Goal: Check status: Check status

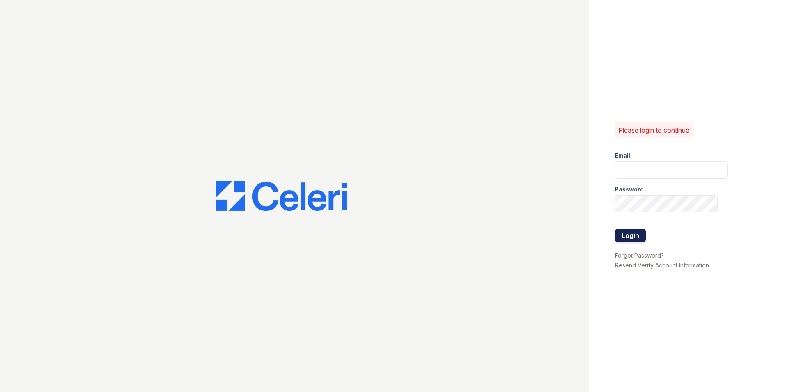
type input "springparc.pm@cafmanagement.com"
click at [625, 232] on button "Login" at bounding box center [630, 235] width 31 height 13
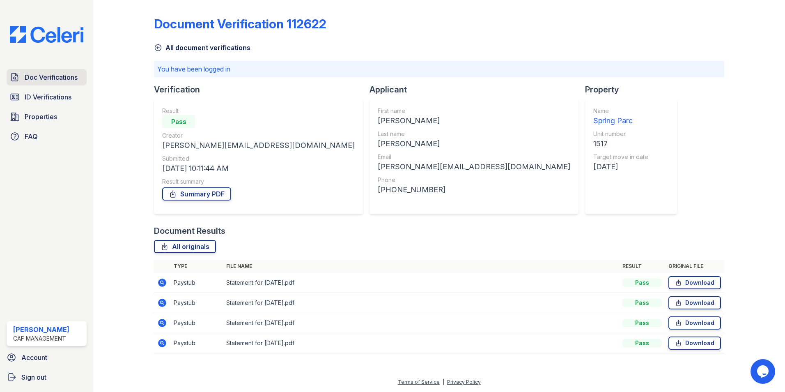
click at [39, 79] on span "Doc Verifications" at bounding box center [51, 77] width 53 height 10
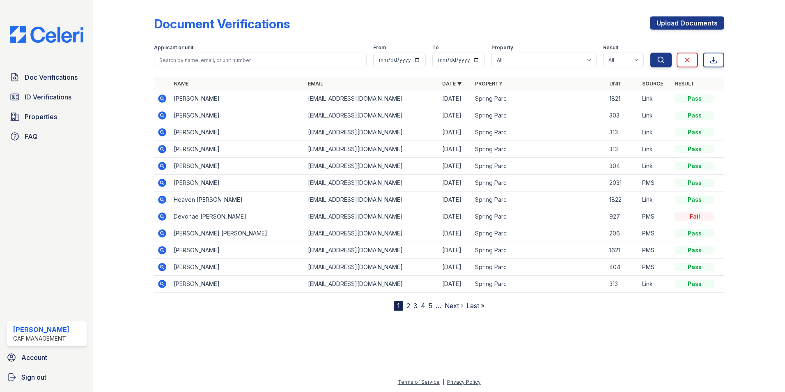
click at [160, 112] on icon at bounding box center [162, 115] width 10 height 10
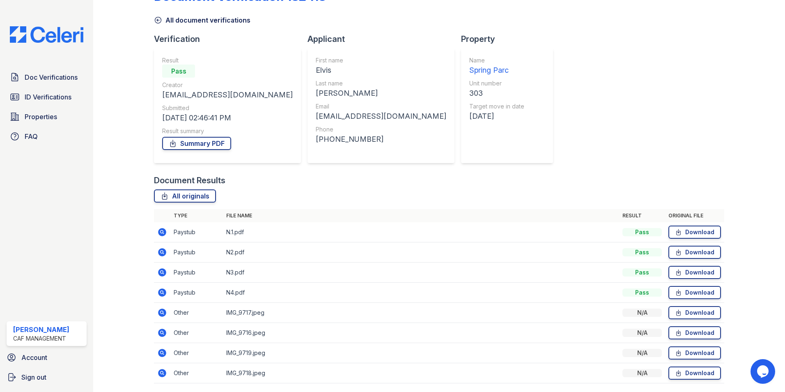
scroll to position [55, 0]
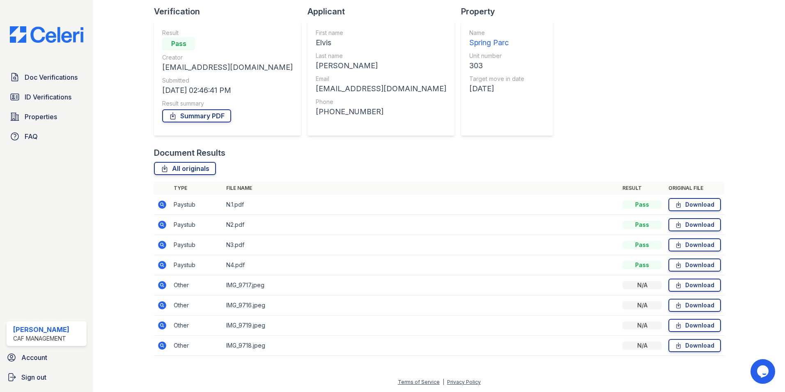
click at [161, 285] on icon at bounding box center [162, 284] width 2 height 2
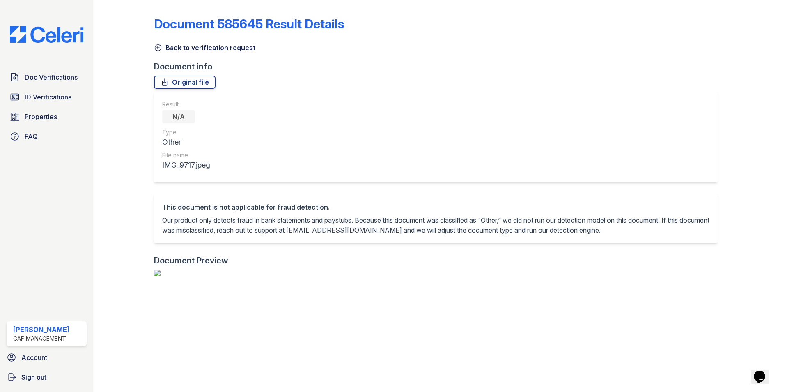
click at [155, 46] on icon at bounding box center [158, 48] width 8 height 8
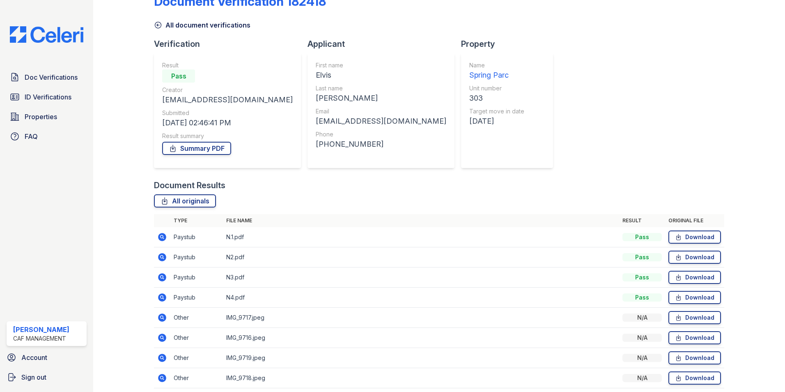
scroll to position [41, 0]
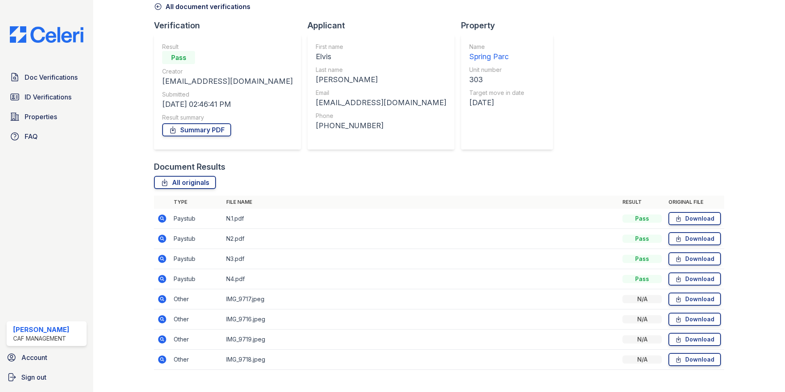
click at [163, 317] on icon at bounding box center [162, 319] width 8 height 8
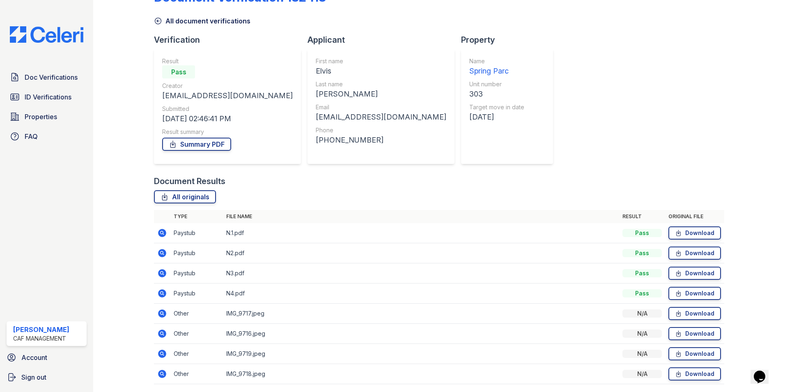
scroll to position [41, 0]
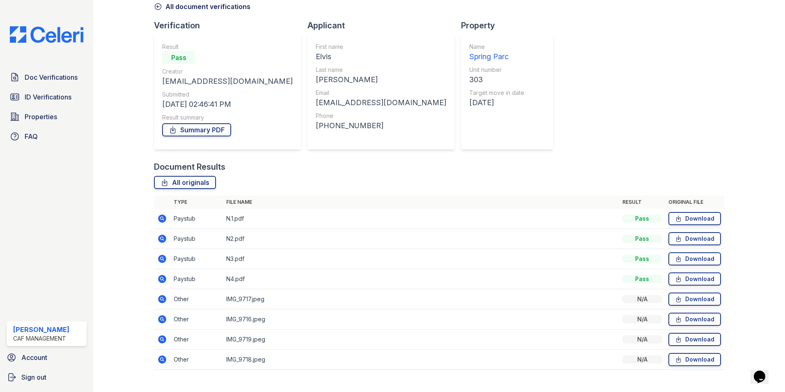
click at [161, 339] on icon at bounding box center [162, 339] width 2 height 2
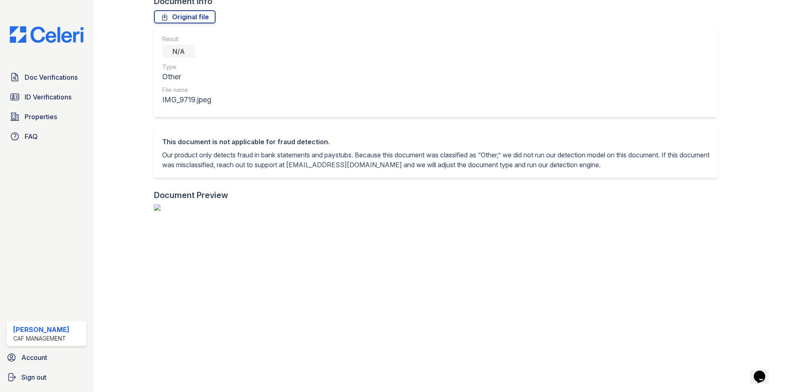
scroll to position [164, 0]
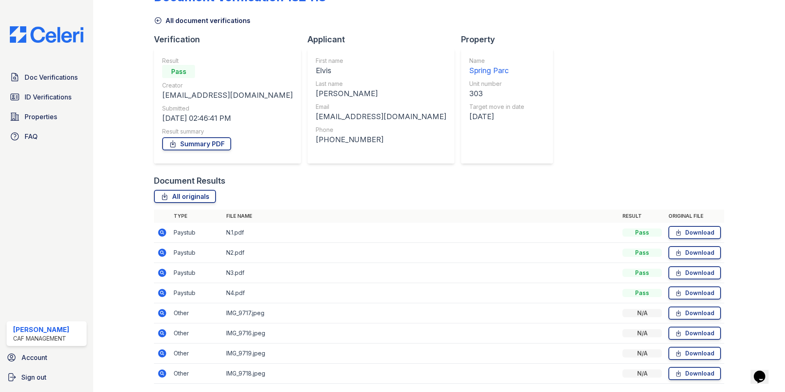
scroll to position [55, 0]
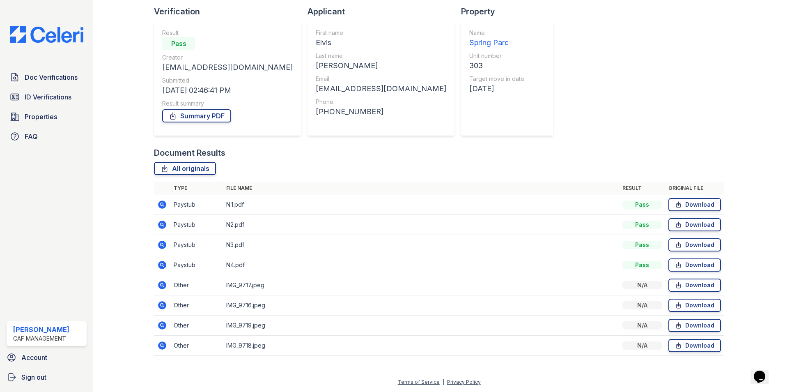
click at [165, 344] on icon at bounding box center [162, 345] width 8 height 8
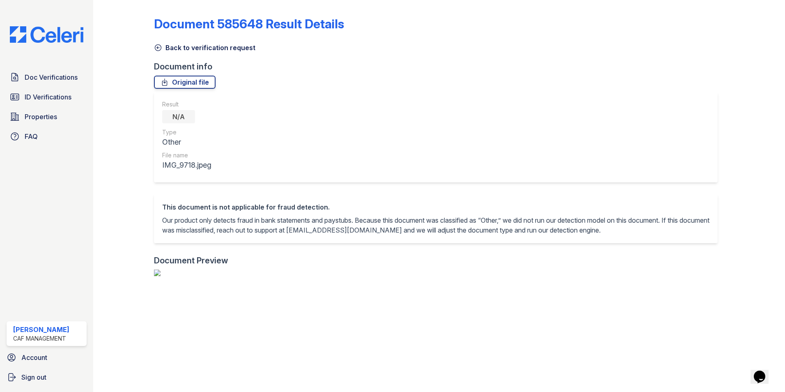
click at [162, 43] on link "Back to verification request" at bounding box center [204, 48] width 101 height 10
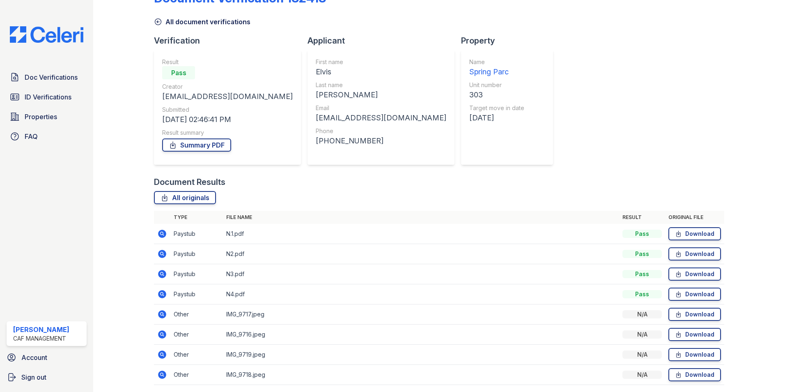
scroll to position [55, 0]
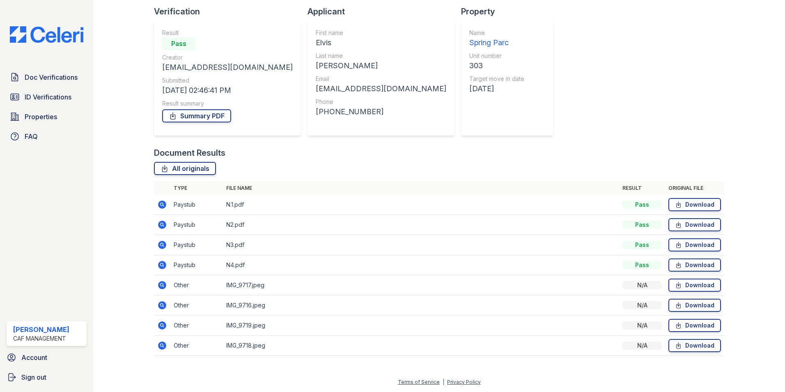
click at [159, 204] on icon at bounding box center [162, 204] width 8 height 8
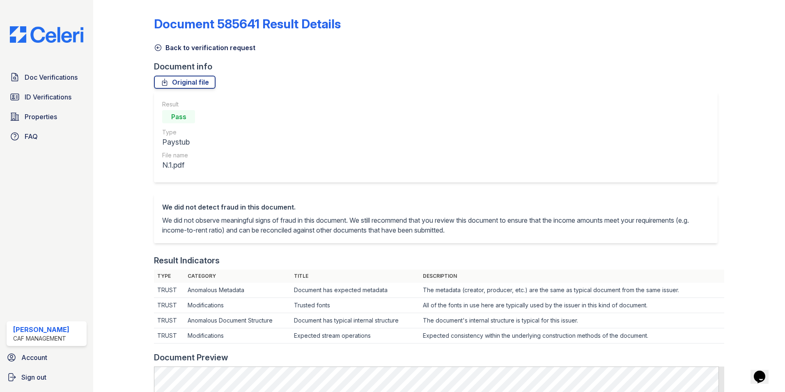
click at [161, 45] on icon at bounding box center [158, 48] width 8 height 8
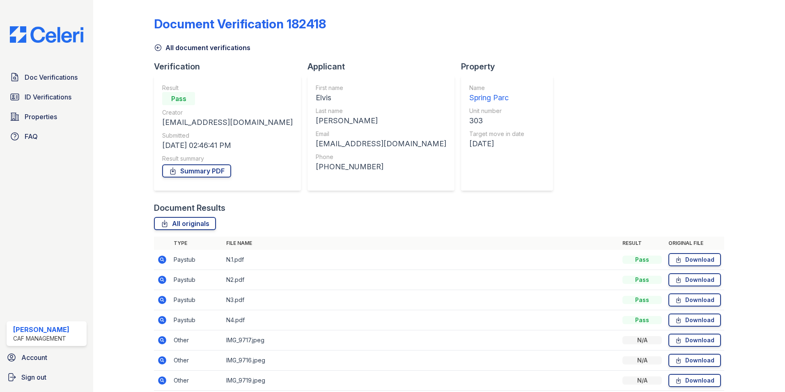
click at [154, 48] on icon at bounding box center [158, 48] width 8 height 8
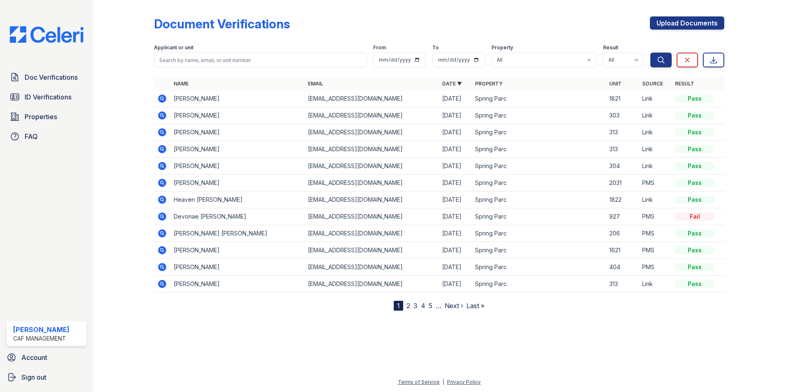
click at [163, 133] on icon at bounding box center [162, 132] width 10 height 10
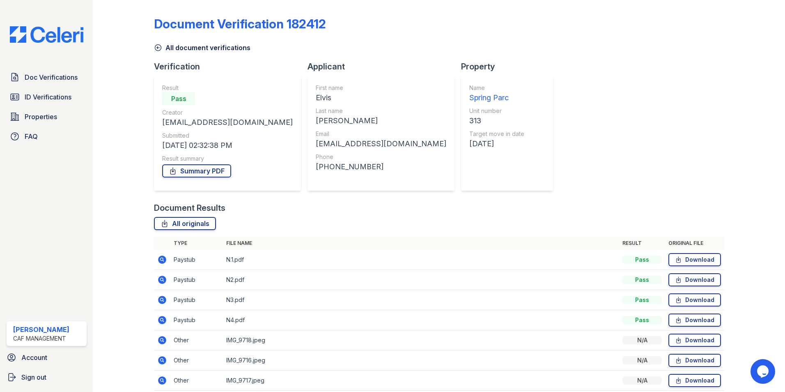
click at [157, 48] on icon at bounding box center [158, 48] width 6 height 6
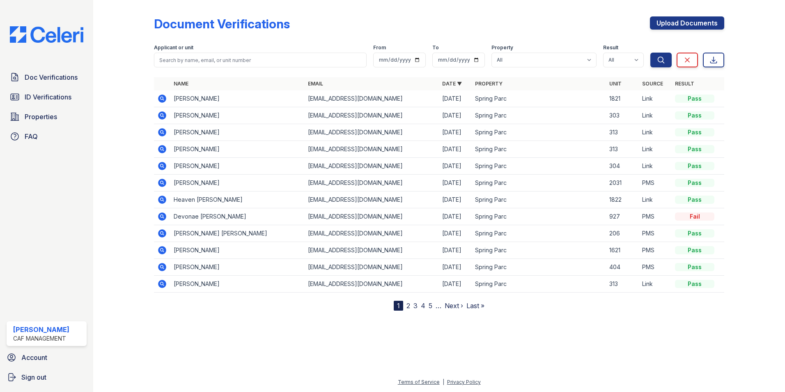
click at [166, 147] on icon at bounding box center [162, 149] width 8 height 8
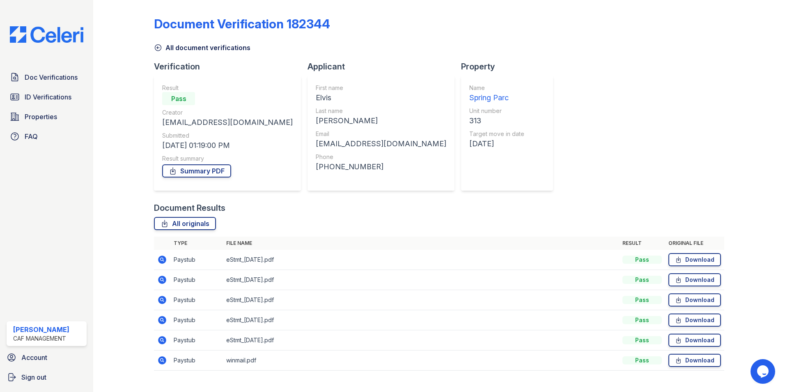
click at [161, 341] on icon at bounding box center [162, 339] width 2 height 2
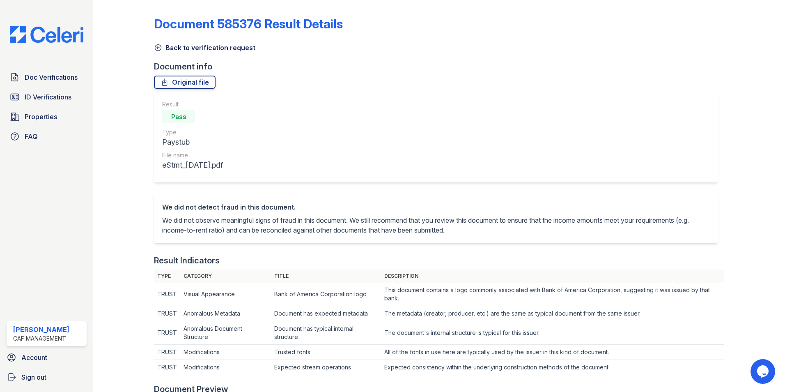
click at [160, 49] on icon at bounding box center [158, 48] width 8 height 8
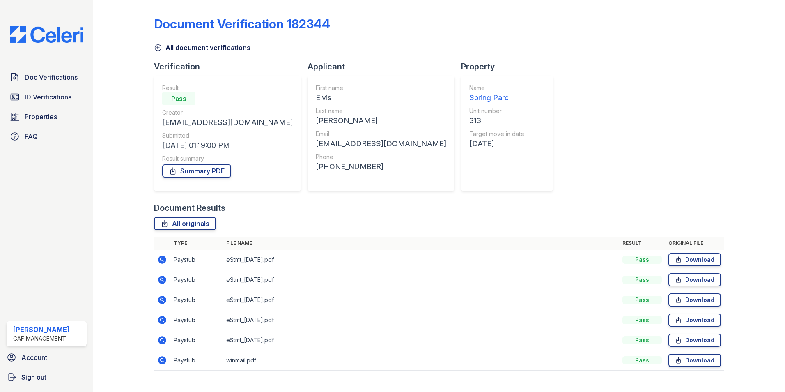
click at [163, 359] on icon at bounding box center [162, 360] width 10 height 10
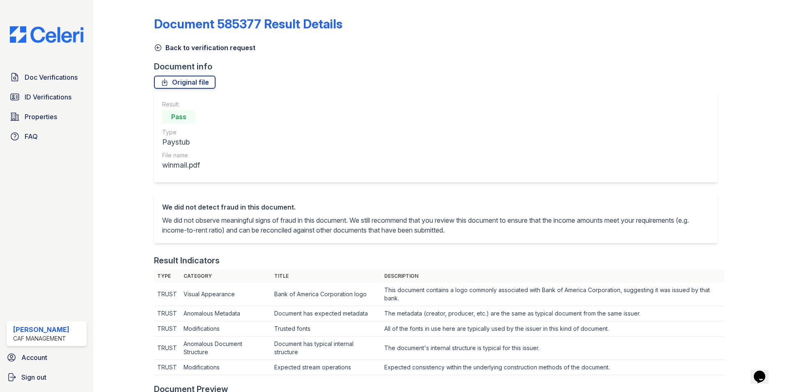
click at [157, 51] on icon at bounding box center [158, 48] width 6 height 6
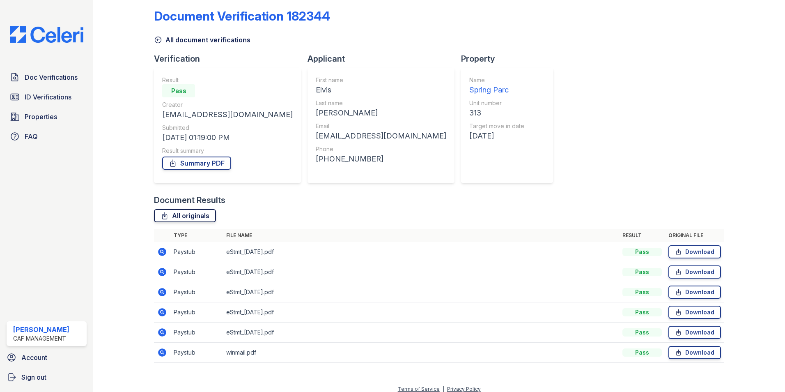
scroll to position [15, 0]
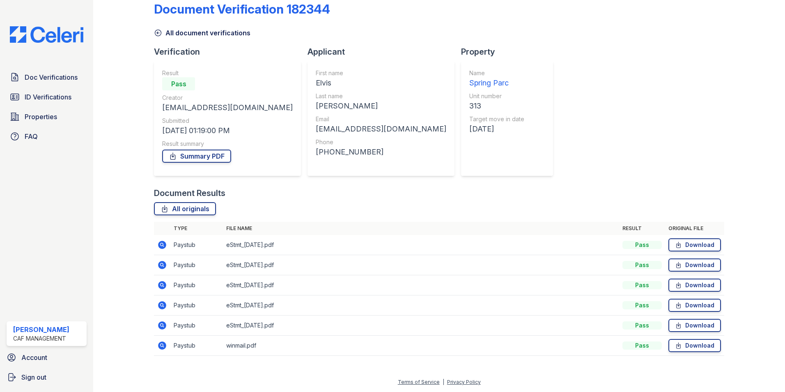
click at [162, 281] on icon at bounding box center [162, 285] width 8 height 8
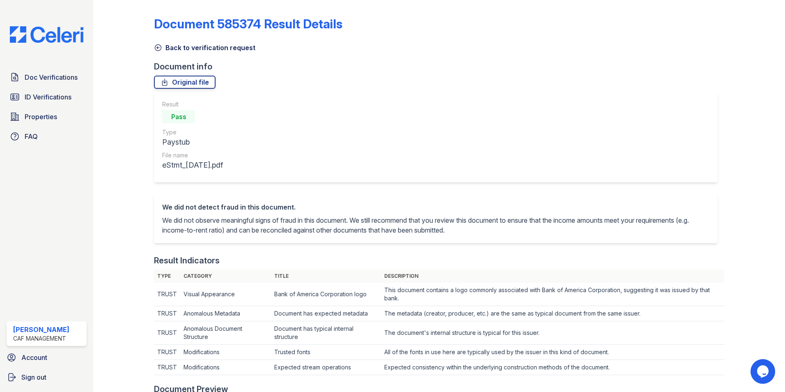
click at [161, 48] on icon at bounding box center [158, 48] width 6 height 6
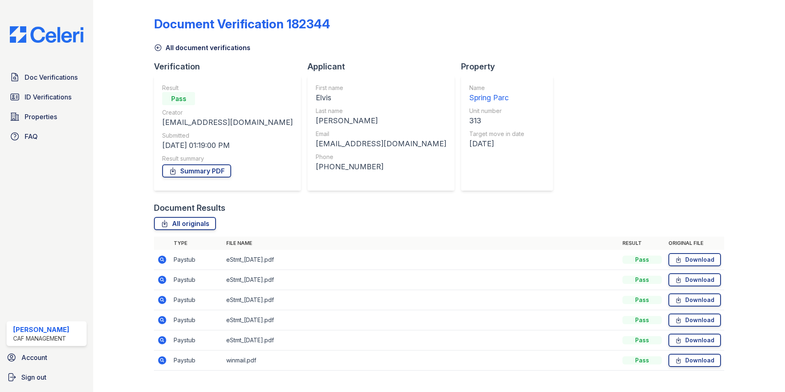
click at [161, 258] on icon at bounding box center [162, 260] width 8 height 8
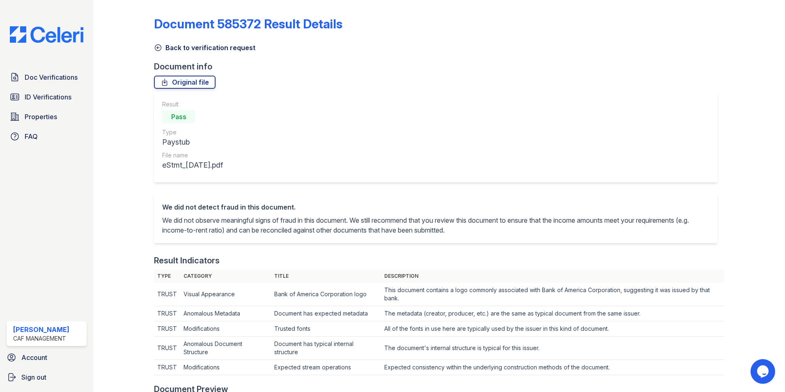
click at [156, 48] on icon at bounding box center [158, 48] width 8 height 8
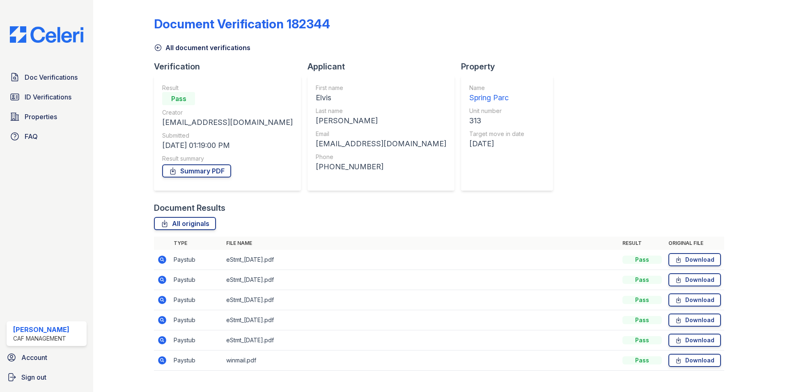
click at [160, 46] on icon at bounding box center [158, 48] width 6 height 6
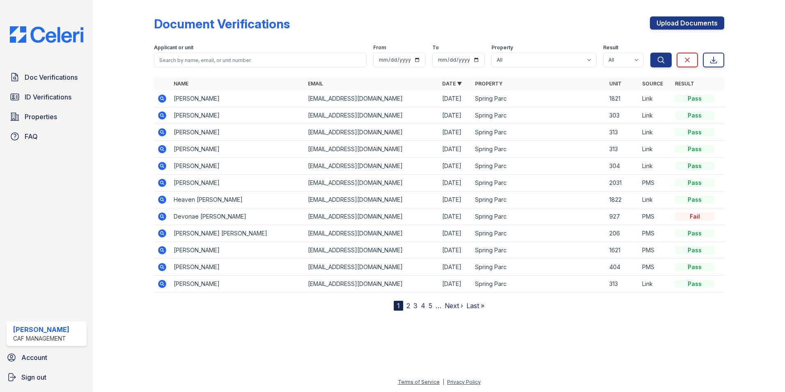
click at [166, 116] on icon at bounding box center [162, 115] width 8 height 8
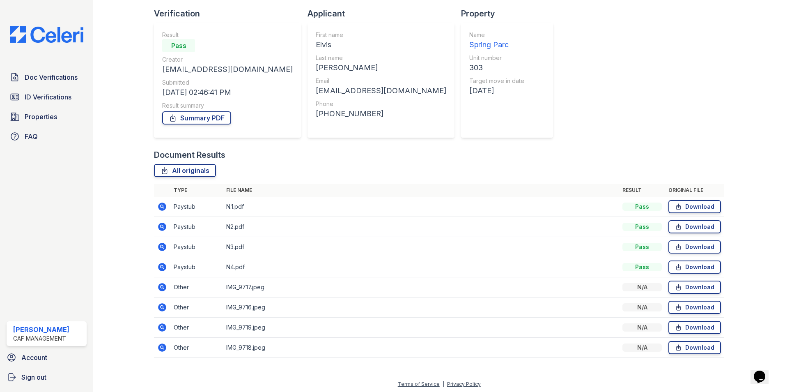
scroll to position [55, 0]
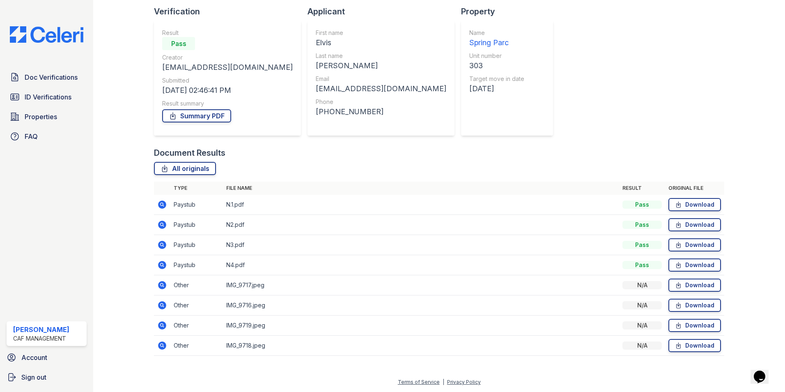
click at [160, 286] on icon at bounding box center [162, 285] width 8 height 8
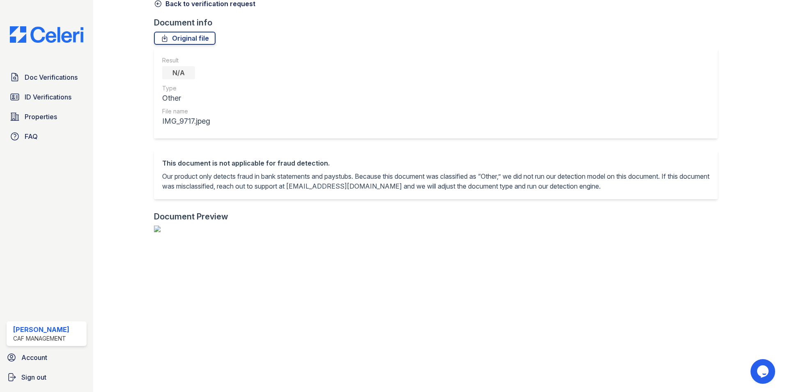
scroll to position [41, 0]
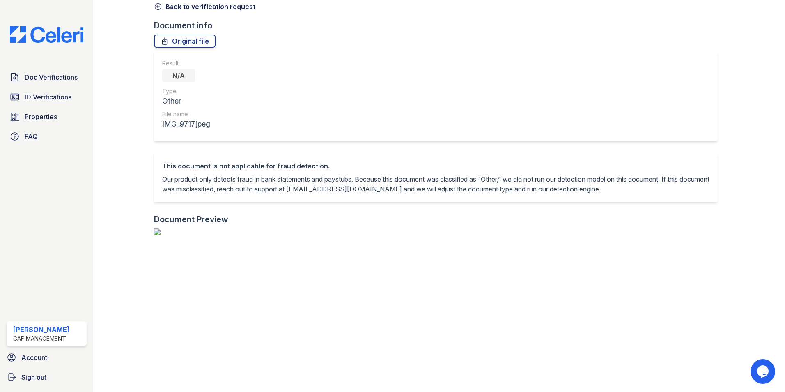
click at [162, 5] on link "Back to verification request" at bounding box center [204, 7] width 101 height 10
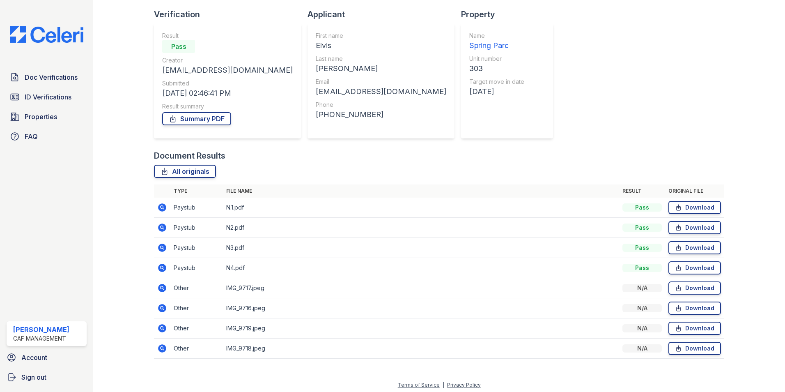
scroll to position [55, 0]
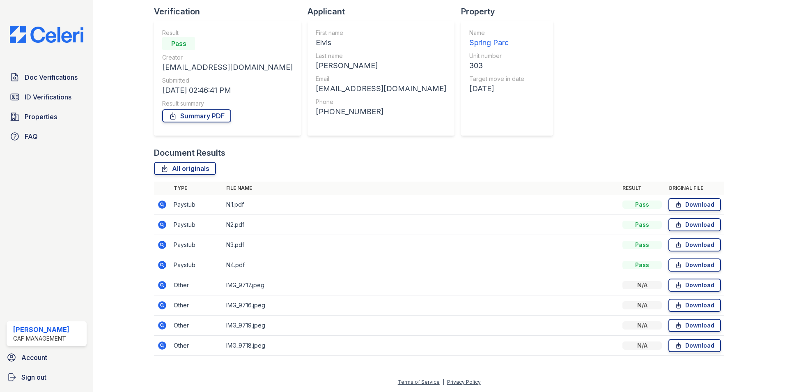
click at [159, 307] on icon at bounding box center [162, 305] width 8 height 8
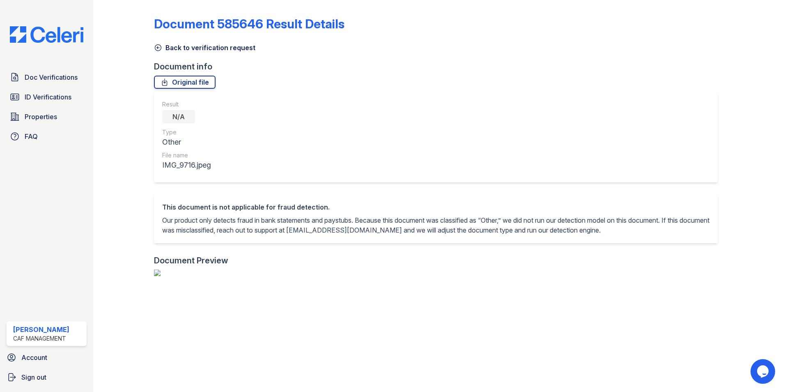
click at [157, 53] on div "Document 585646 Result Details Back to verification request Document info Origi…" at bounding box center [439, 332] width 571 height 658
click at [156, 48] on icon at bounding box center [158, 48] width 8 height 8
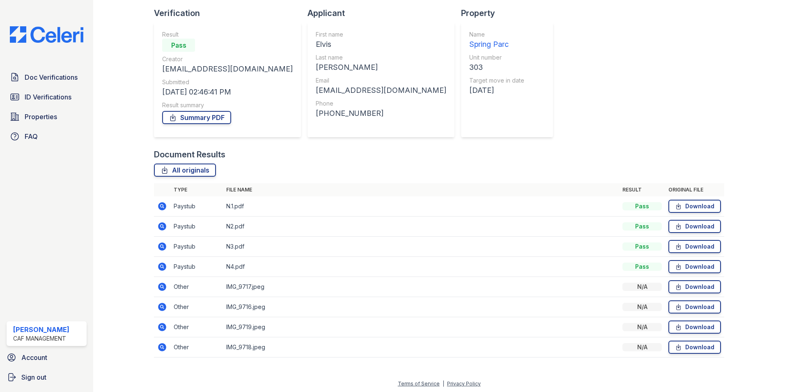
scroll to position [55, 0]
click at [163, 326] on icon at bounding box center [162, 325] width 8 height 8
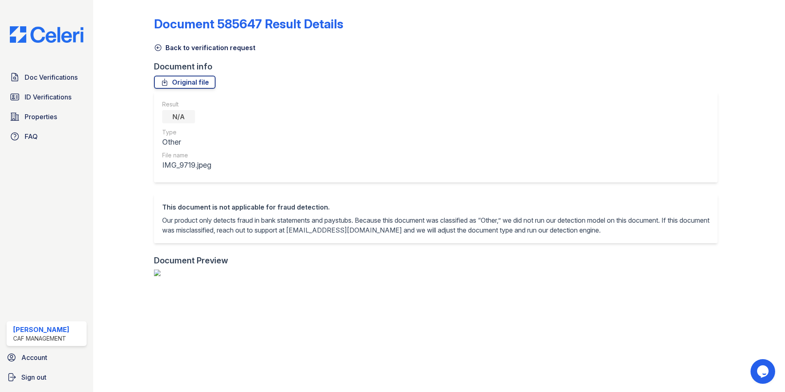
click at [159, 45] on icon at bounding box center [158, 48] width 8 height 8
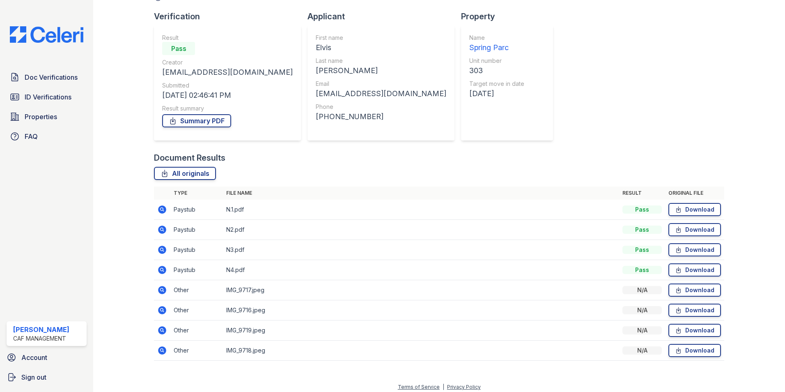
scroll to position [55, 0]
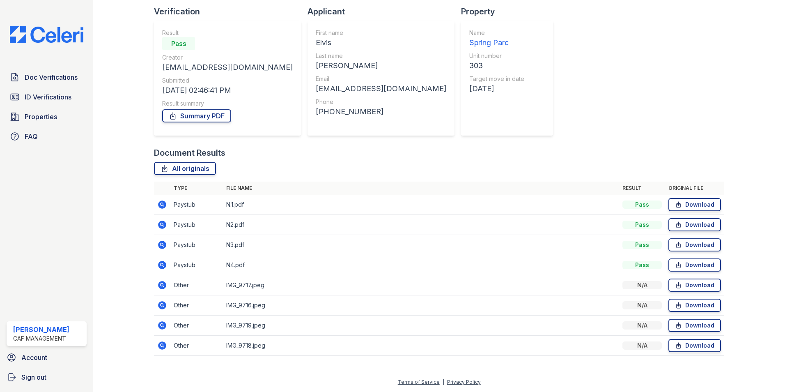
click at [159, 345] on icon at bounding box center [162, 345] width 8 height 8
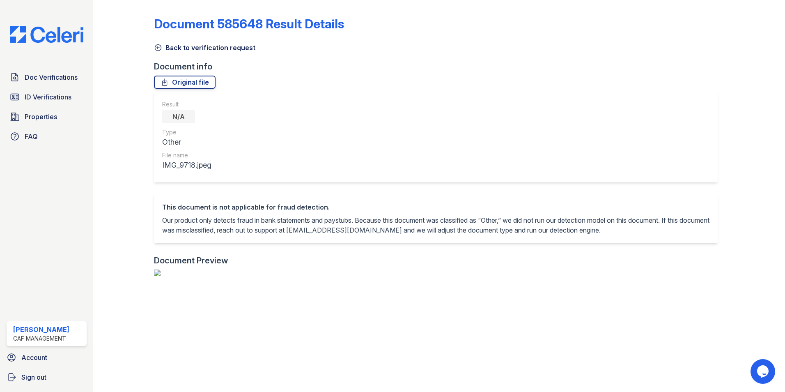
click at [154, 48] on icon at bounding box center [158, 48] width 8 height 8
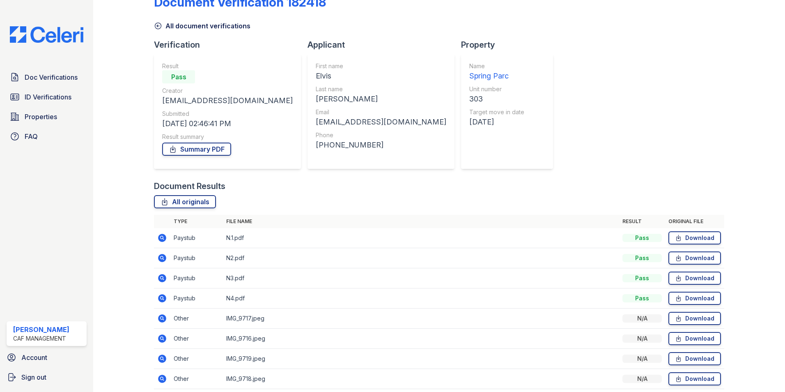
scroll to position [41, 0]
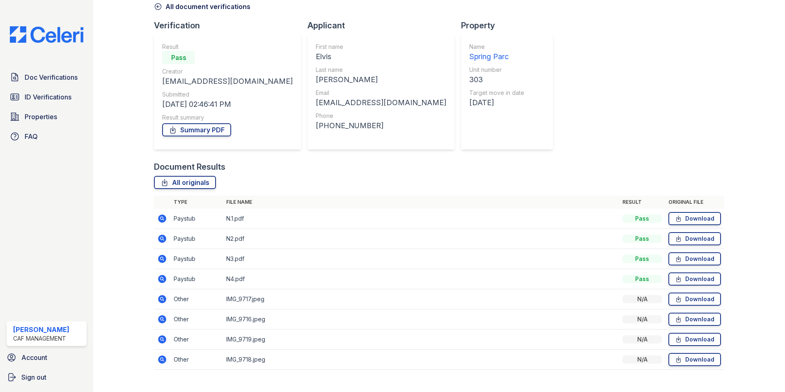
click at [163, 299] on icon at bounding box center [162, 299] width 10 height 10
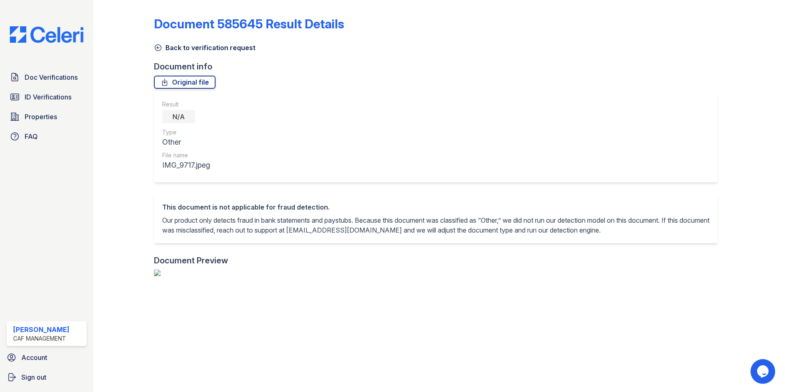
click at [157, 47] on icon at bounding box center [158, 48] width 8 height 8
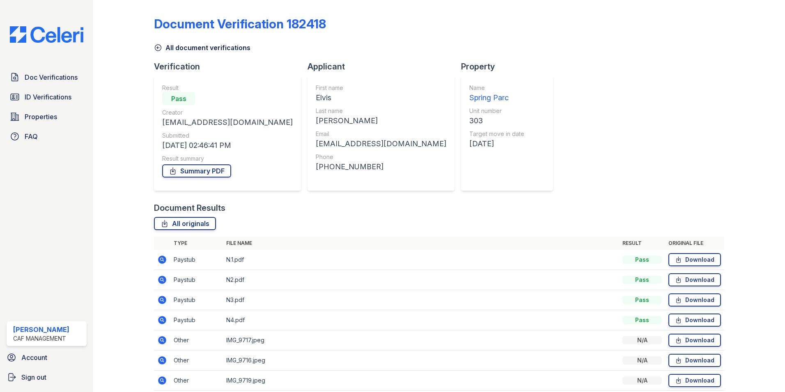
click at [160, 46] on icon at bounding box center [158, 48] width 8 height 8
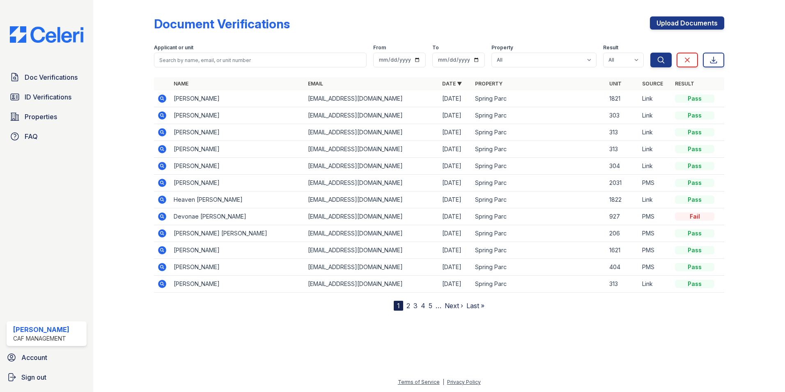
click at [164, 147] on icon at bounding box center [162, 149] width 8 height 8
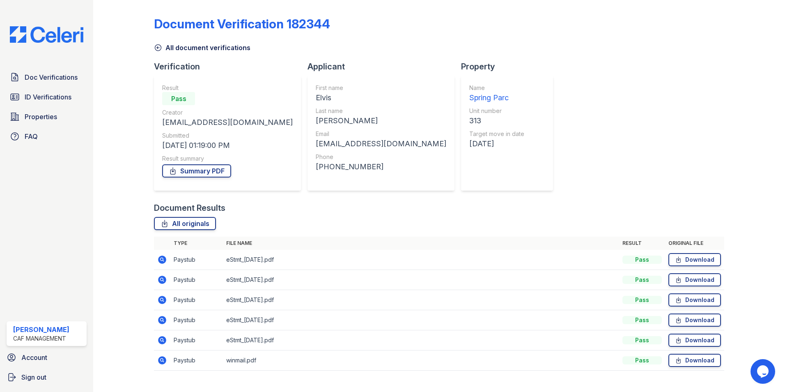
click at [158, 279] on icon at bounding box center [162, 280] width 10 height 10
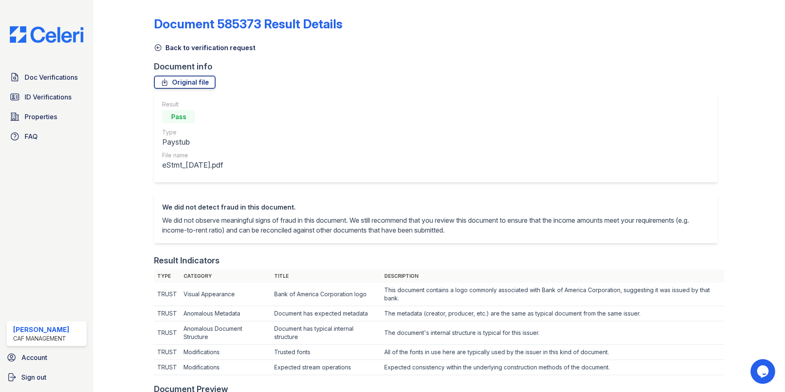
click at [157, 45] on icon at bounding box center [158, 48] width 8 height 8
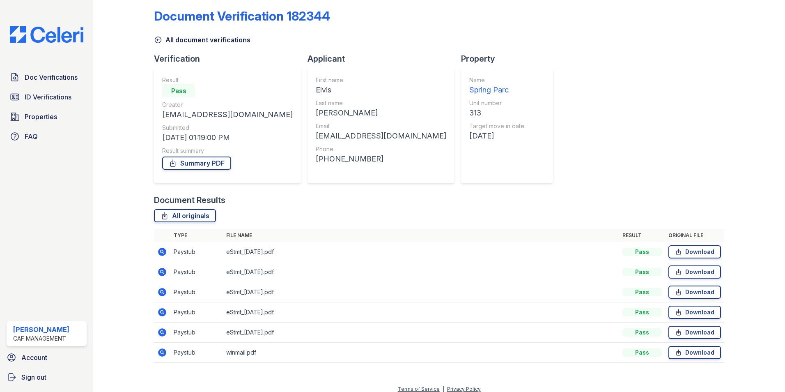
scroll to position [15, 0]
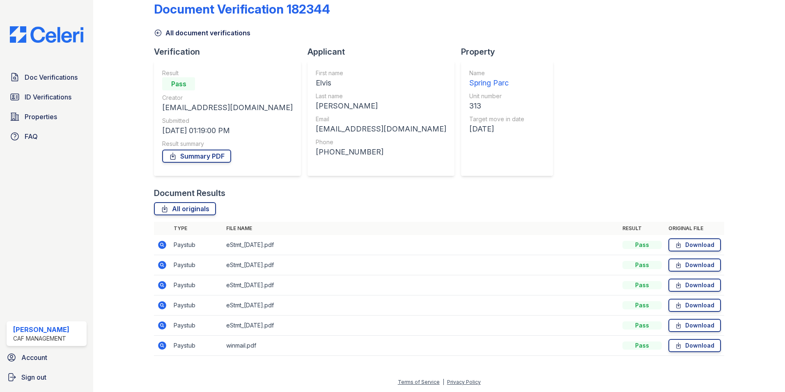
click at [155, 34] on icon at bounding box center [158, 33] width 6 height 6
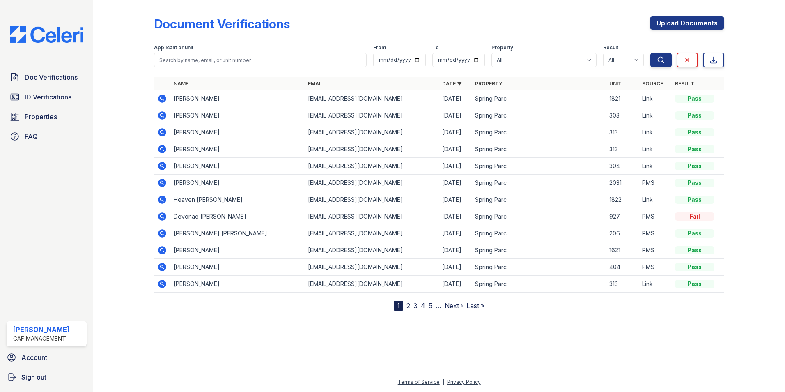
click at [161, 115] on icon at bounding box center [162, 115] width 10 height 10
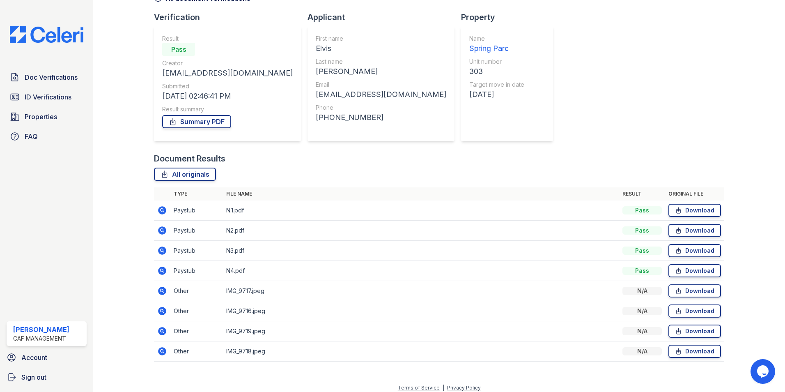
scroll to position [55, 0]
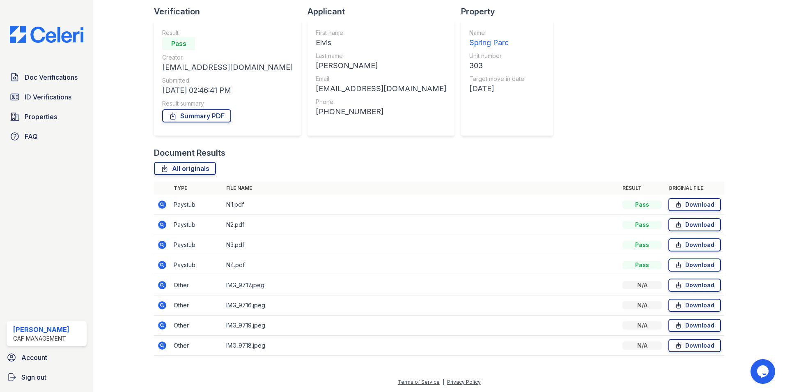
click at [161, 284] on icon at bounding box center [162, 285] width 10 height 10
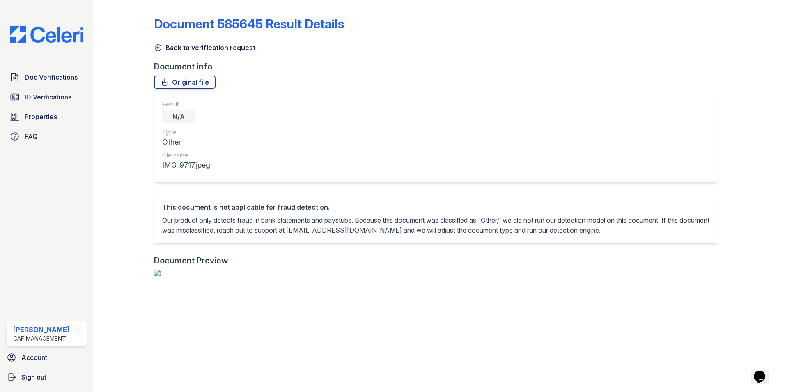
click at [157, 46] on icon at bounding box center [158, 48] width 8 height 8
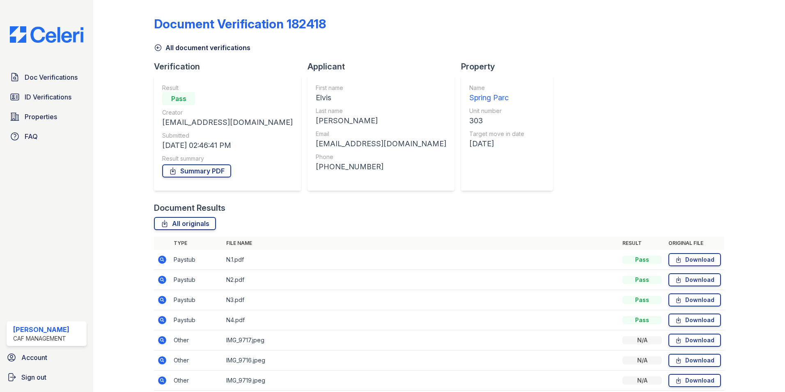
click at [163, 361] on icon at bounding box center [162, 360] width 8 height 8
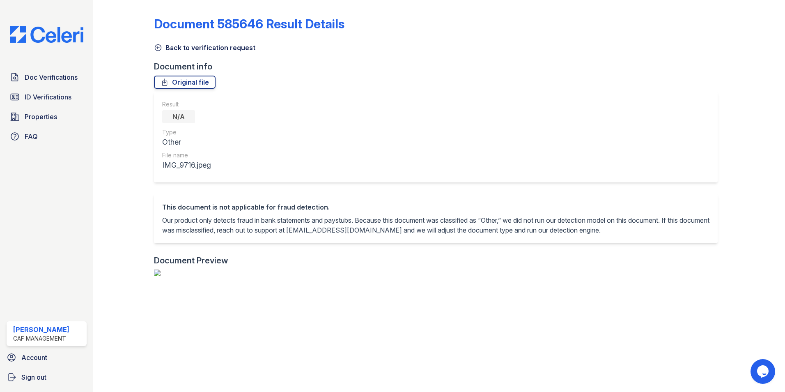
click at [156, 48] on icon at bounding box center [158, 48] width 8 height 8
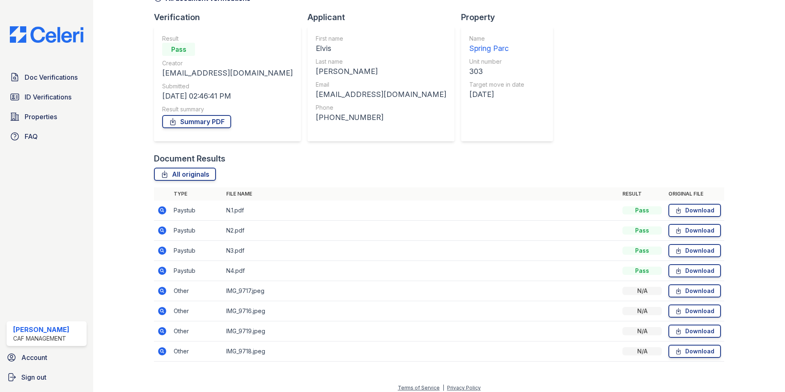
scroll to position [55, 0]
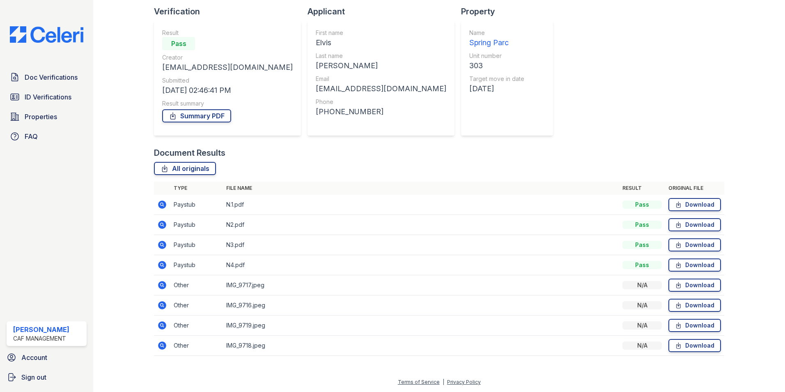
click at [162, 325] on icon at bounding box center [162, 325] width 2 height 2
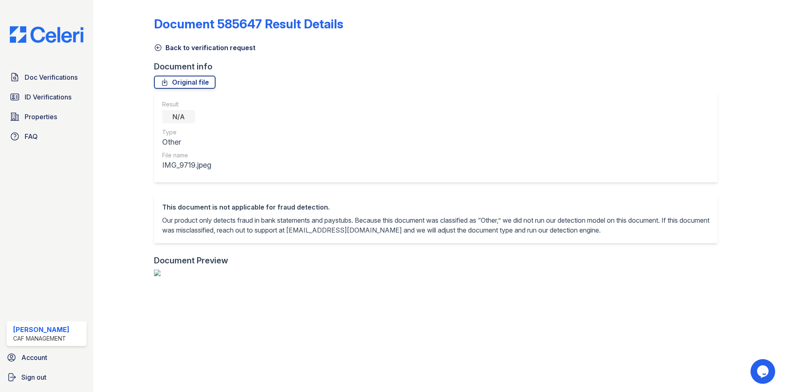
click at [157, 50] on icon at bounding box center [158, 48] width 8 height 8
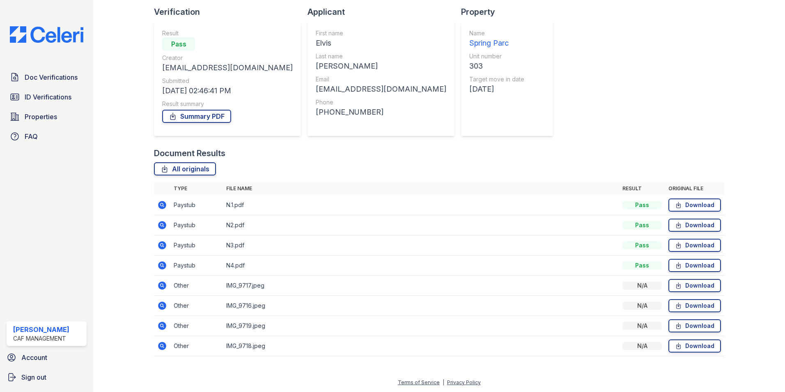
scroll to position [55, 0]
click at [165, 342] on icon at bounding box center [162, 346] width 10 height 10
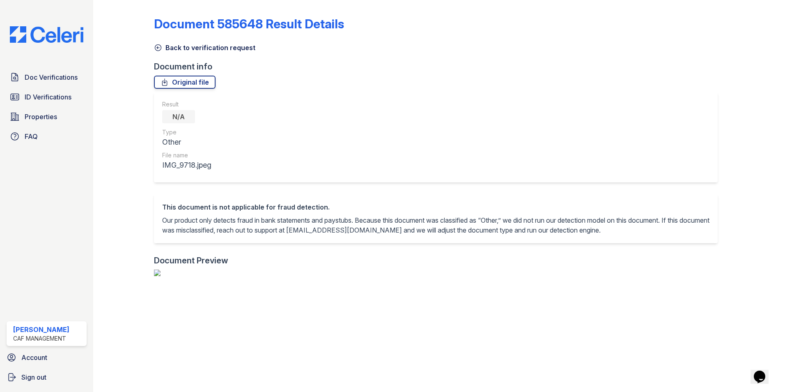
click at [157, 44] on icon at bounding box center [158, 48] width 8 height 8
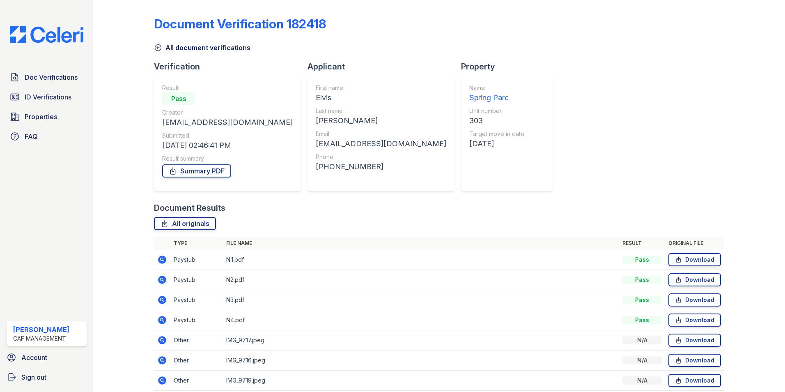
click at [157, 44] on icon at bounding box center [158, 48] width 8 height 8
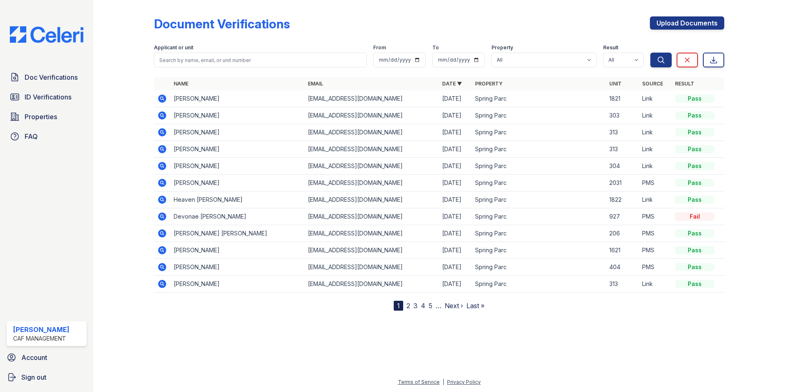
click at [162, 115] on icon at bounding box center [162, 115] width 2 height 2
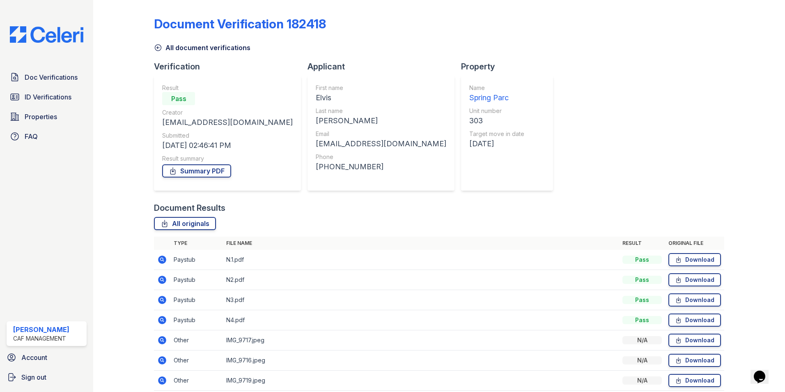
click at [157, 47] on icon at bounding box center [158, 48] width 8 height 8
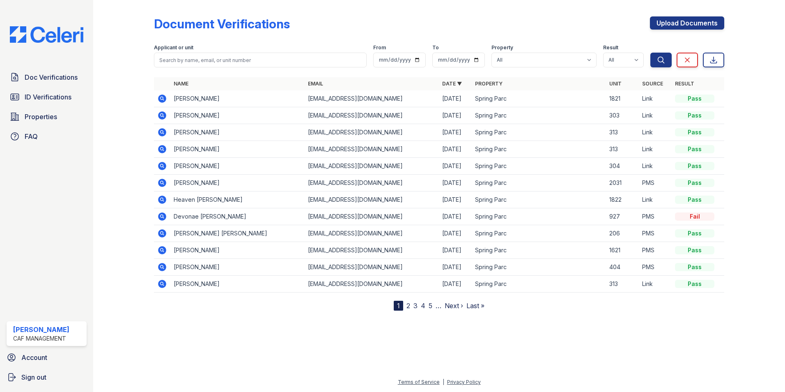
click at [162, 132] on icon at bounding box center [162, 132] width 2 height 2
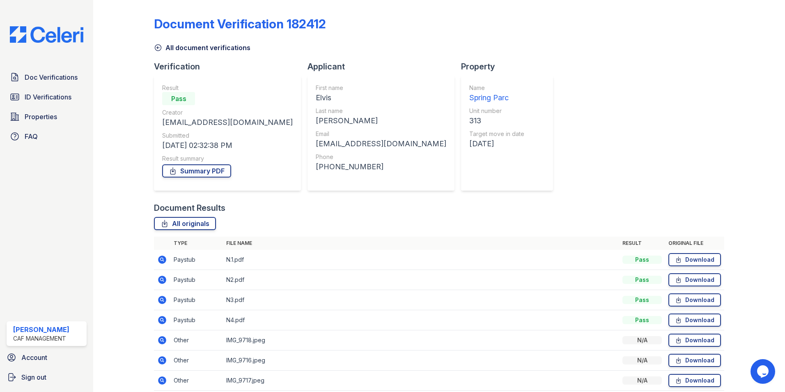
click at [159, 48] on icon at bounding box center [158, 48] width 8 height 8
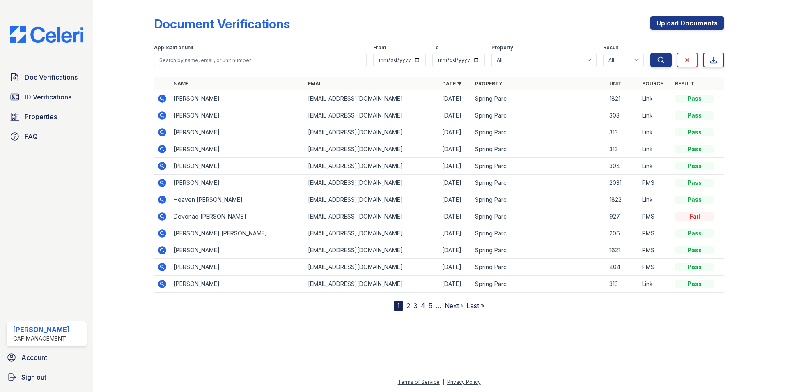
click at [164, 149] on icon at bounding box center [162, 149] width 8 height 8
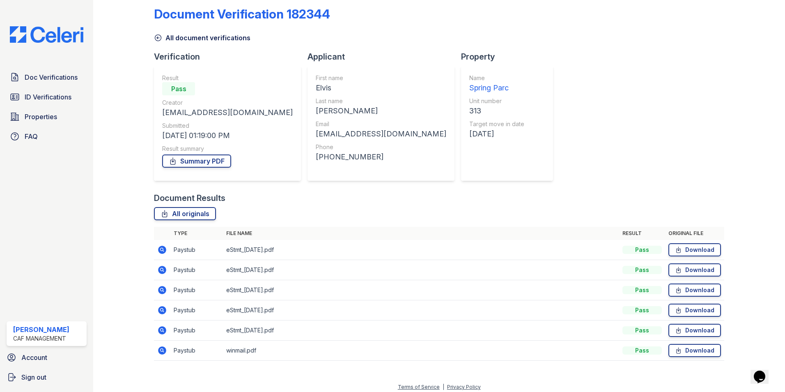
scroll to position [15, 0]
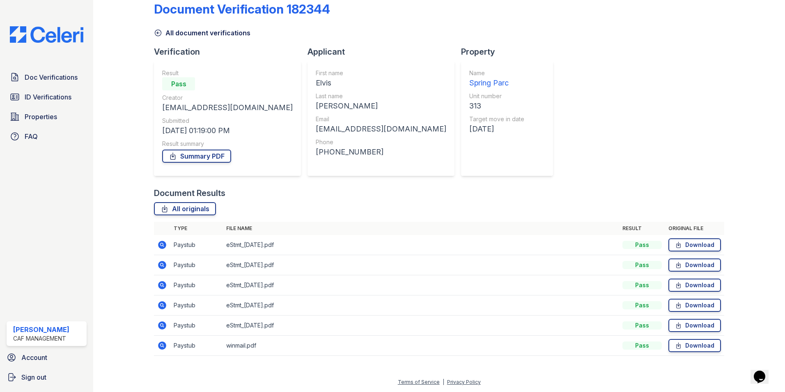
click at [162, 285] on icon at bounding box center [162, 284] width 2 height 2
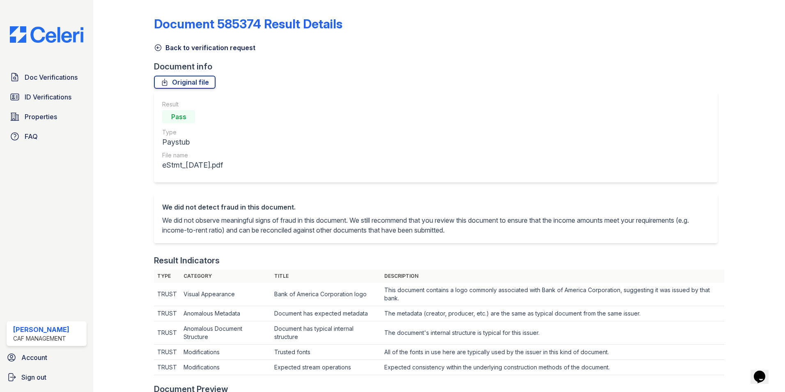
click at [161, 46] on icon at bounding box center [158, 48] width 8 height 8
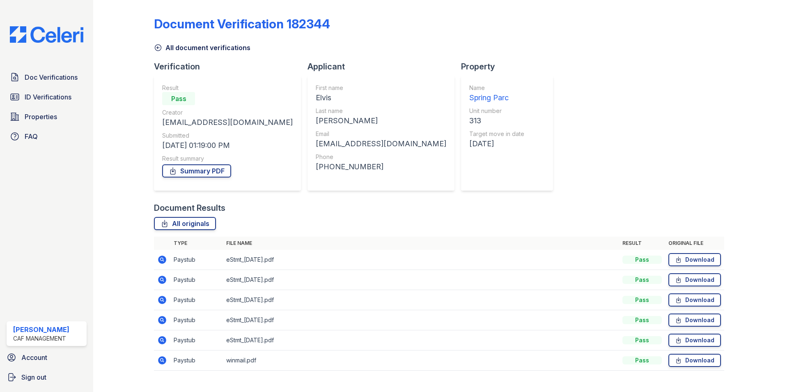
click at [162, 278] on icon at bounding box center [162, 280] width 10 height 10
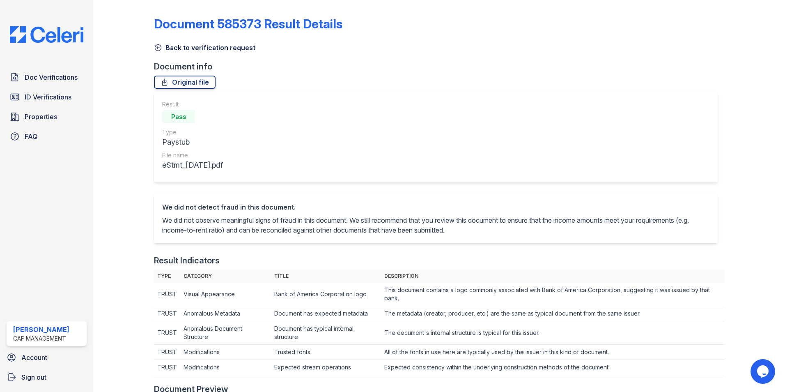
click at [157, 51] on icon at bounding box center [158, 48] width 6 height 6
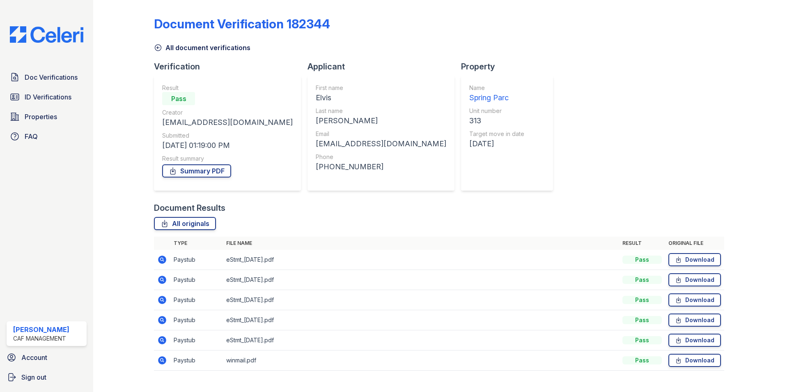
click at [158, 47] on icon at bounding box center [158, 48] width 8 height 8
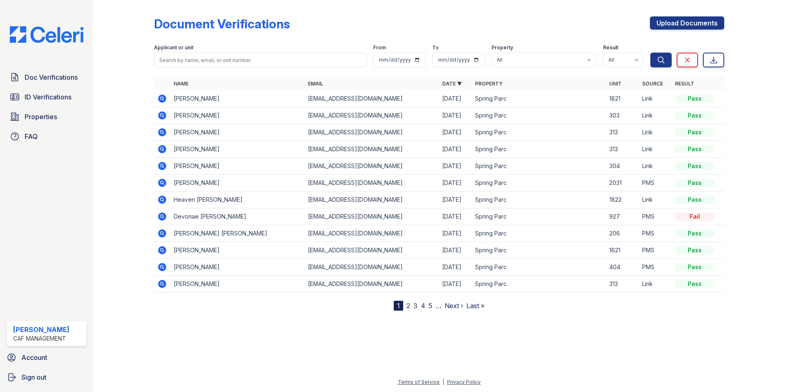
click at [161, 113] on icon at bounding box center [162, 115] width 8 height 8
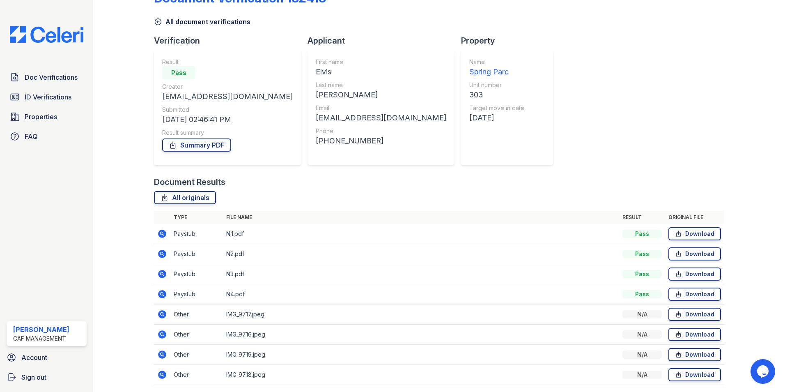
scroll to position [55, 0]
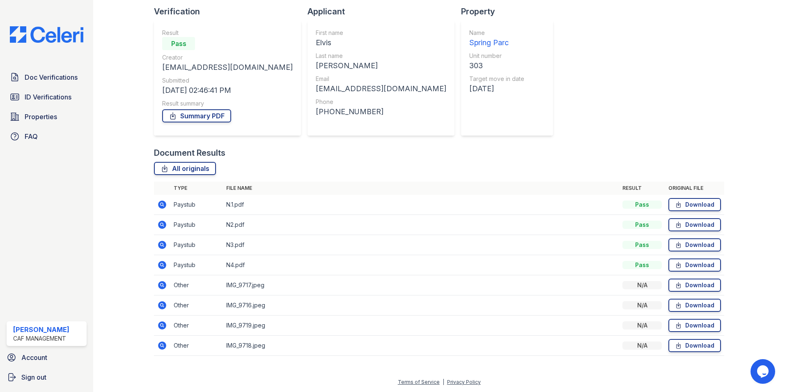
click at [159, 345] on icon at bounding box center [162, 345] width 8 height 8
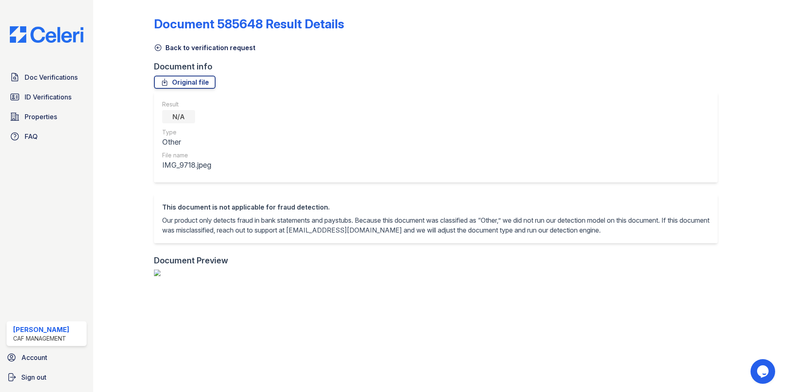
click at [157, 49] on icon at bounding box center [158, 48] width 8 height 8
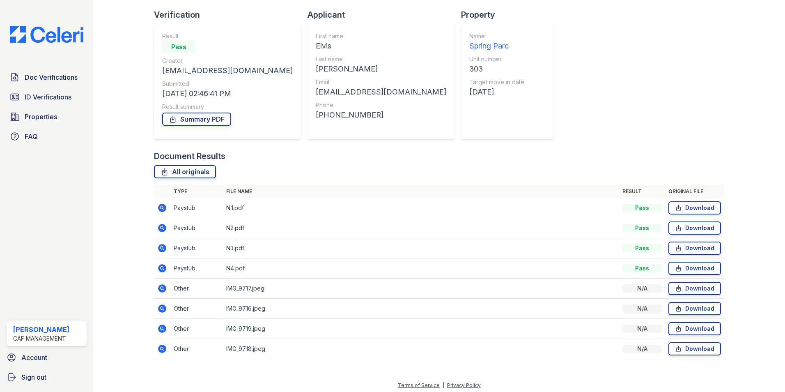
scroll to position [55, 0]
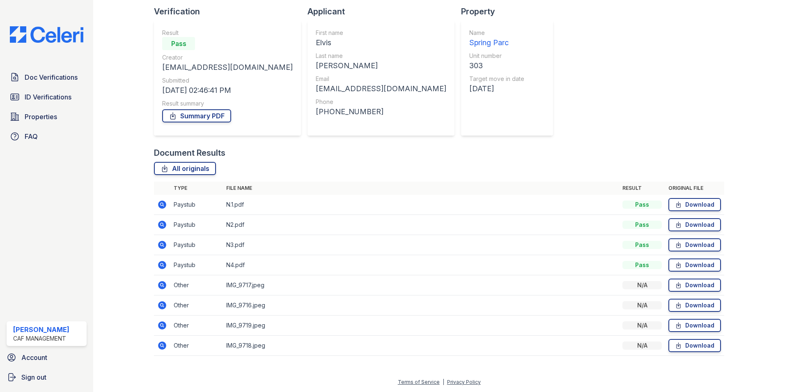
click at [164, 325] on icon at bounding box center [162, 325] width 8 height 8
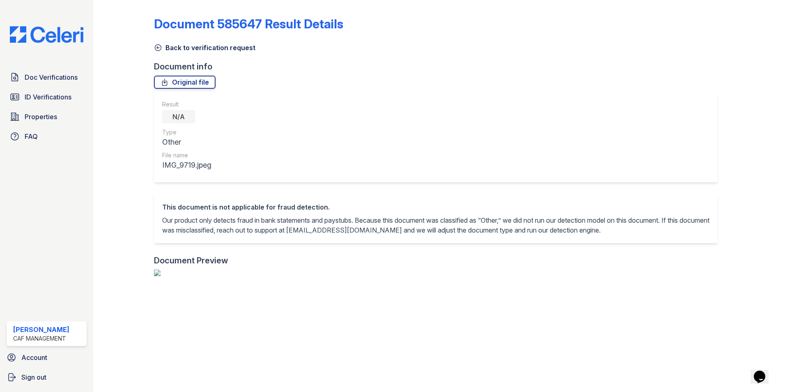
click at [161, 44] on link "Back to verification request" at bounding box center [204, 48] width 101 height 10
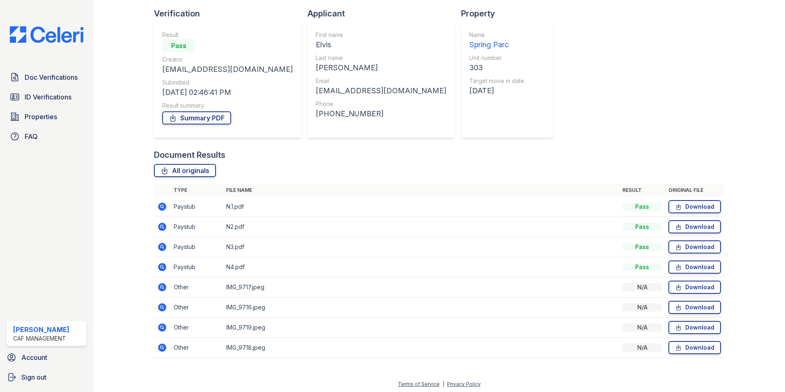
scroll to position [55, 0]
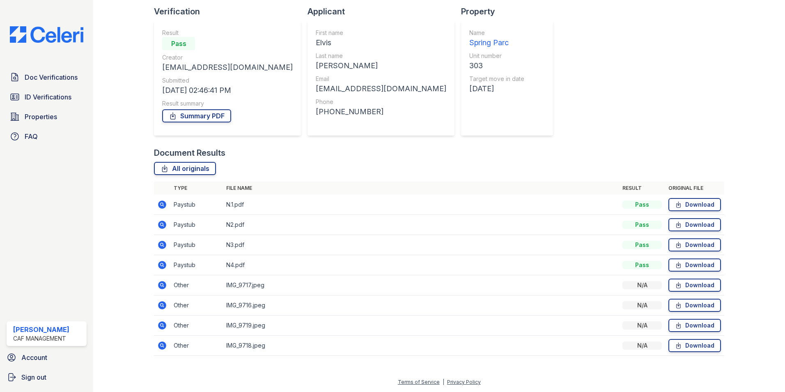
click at [160, 302] on icon at bounding box center [162, 305] width 8 height 8
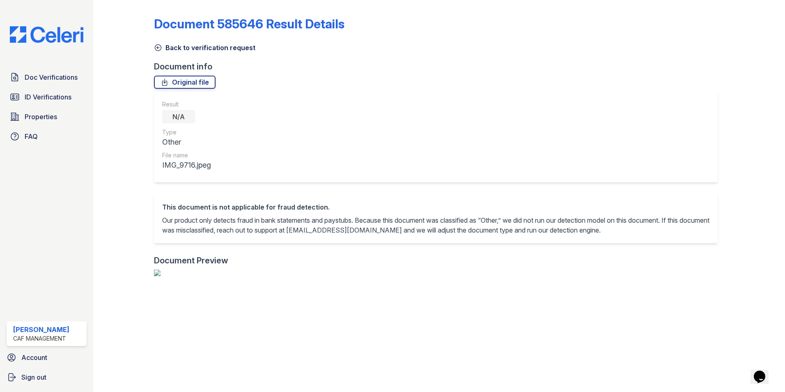
click at [159, 46] on icon at bounding box center [158, 48] width 8 height 8
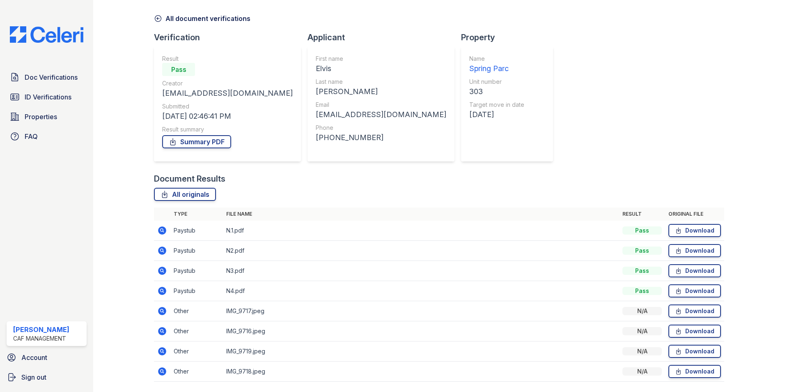
scroll to position [55, 0]
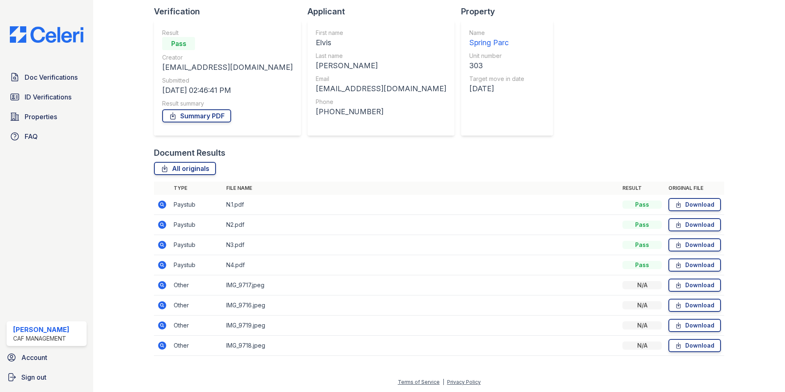
click at [161, 281] on icon at bounding box center [162, 285] width 10 height 10
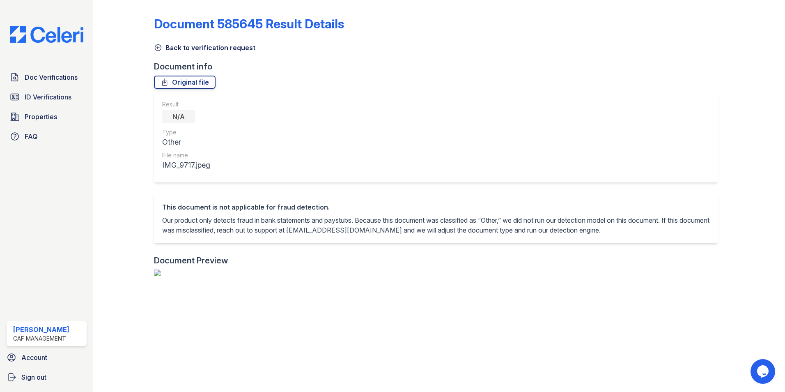
click at [157, 46] on icon at bounding box center [158, 48] width 8 height 8
